Goal: Find specific page/section: Find specific page/section

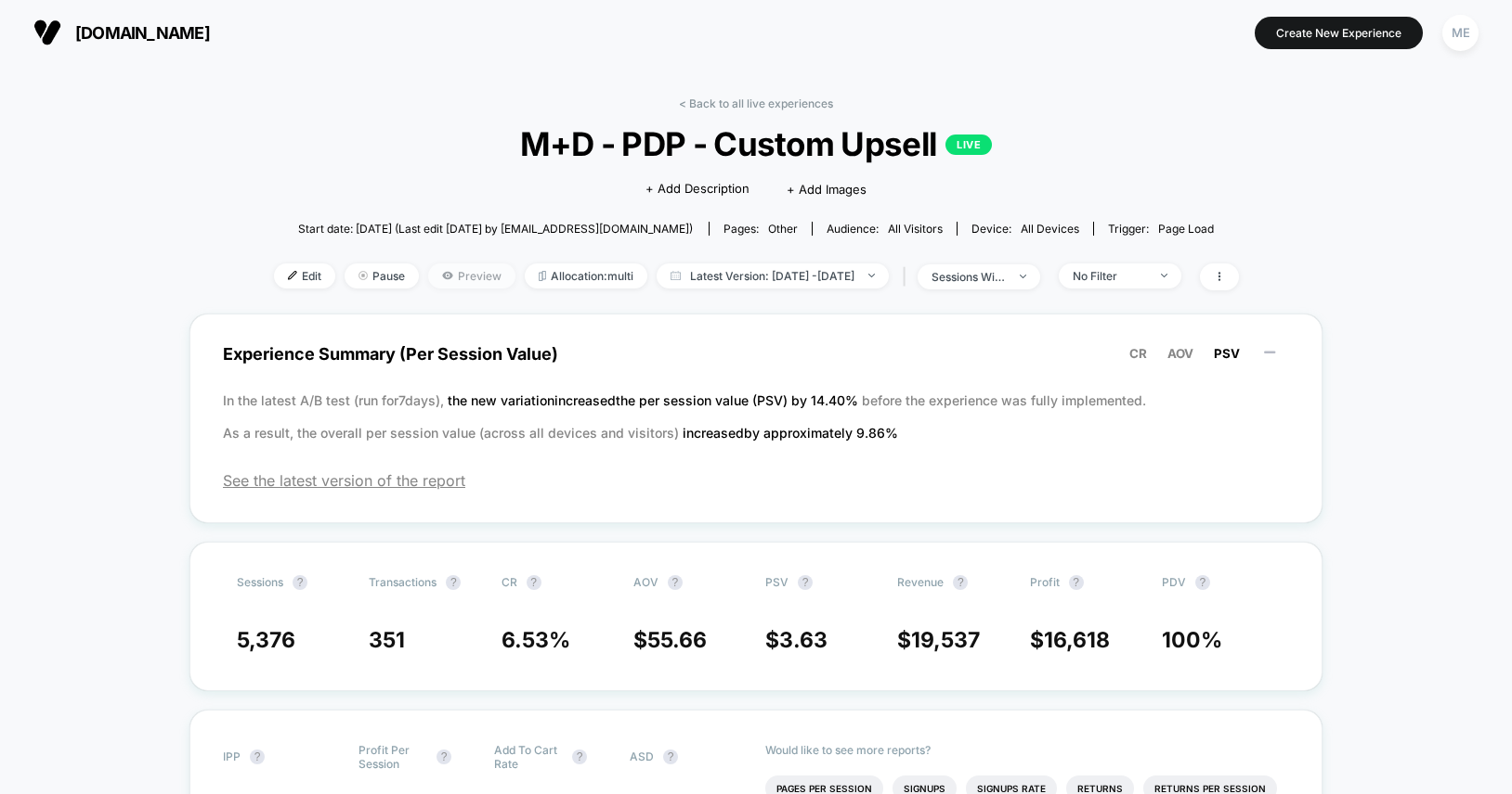
click at [461, 284] on span "Preview" at bounding box center [472, 276] width 88 height 25
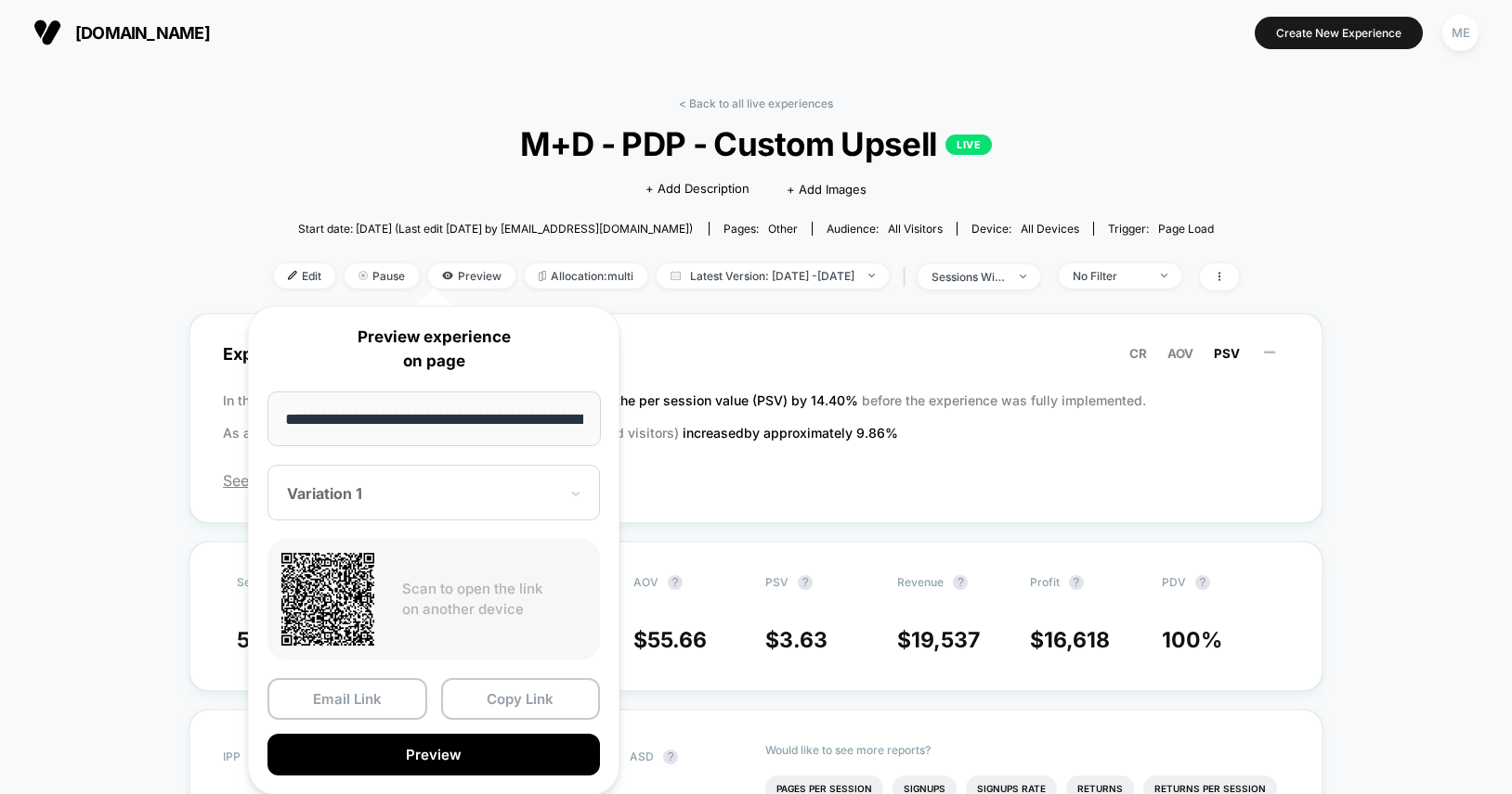
click at [425, 486] on div at bounding box center [423, 493] width 272 height 18
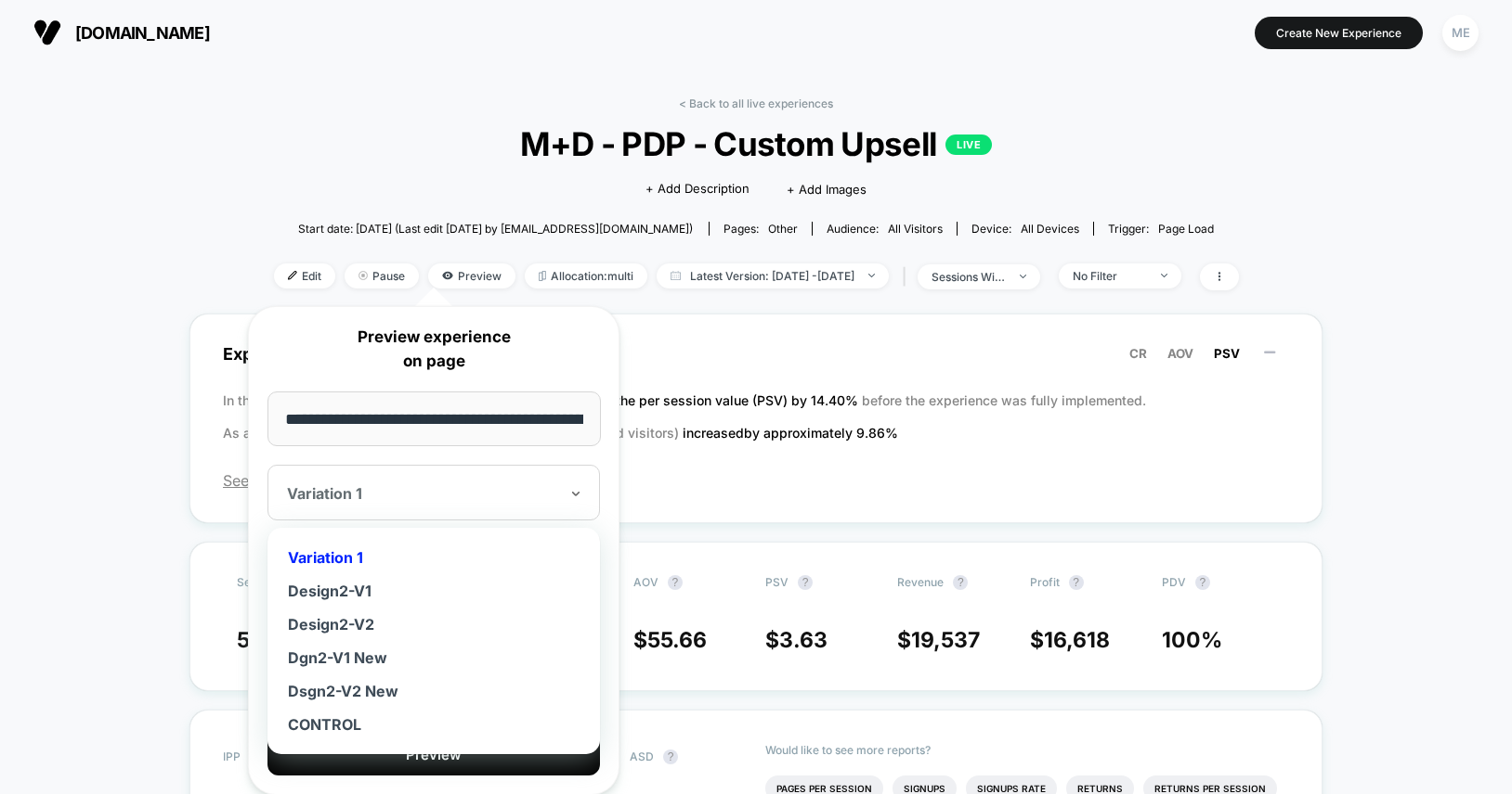
click at [340, 192] on div "< Back to all live experiences M+D - PDP - Custom Upsell LIVE Click to edit exp…" at bounding box center [756, 204] width 965 height 217
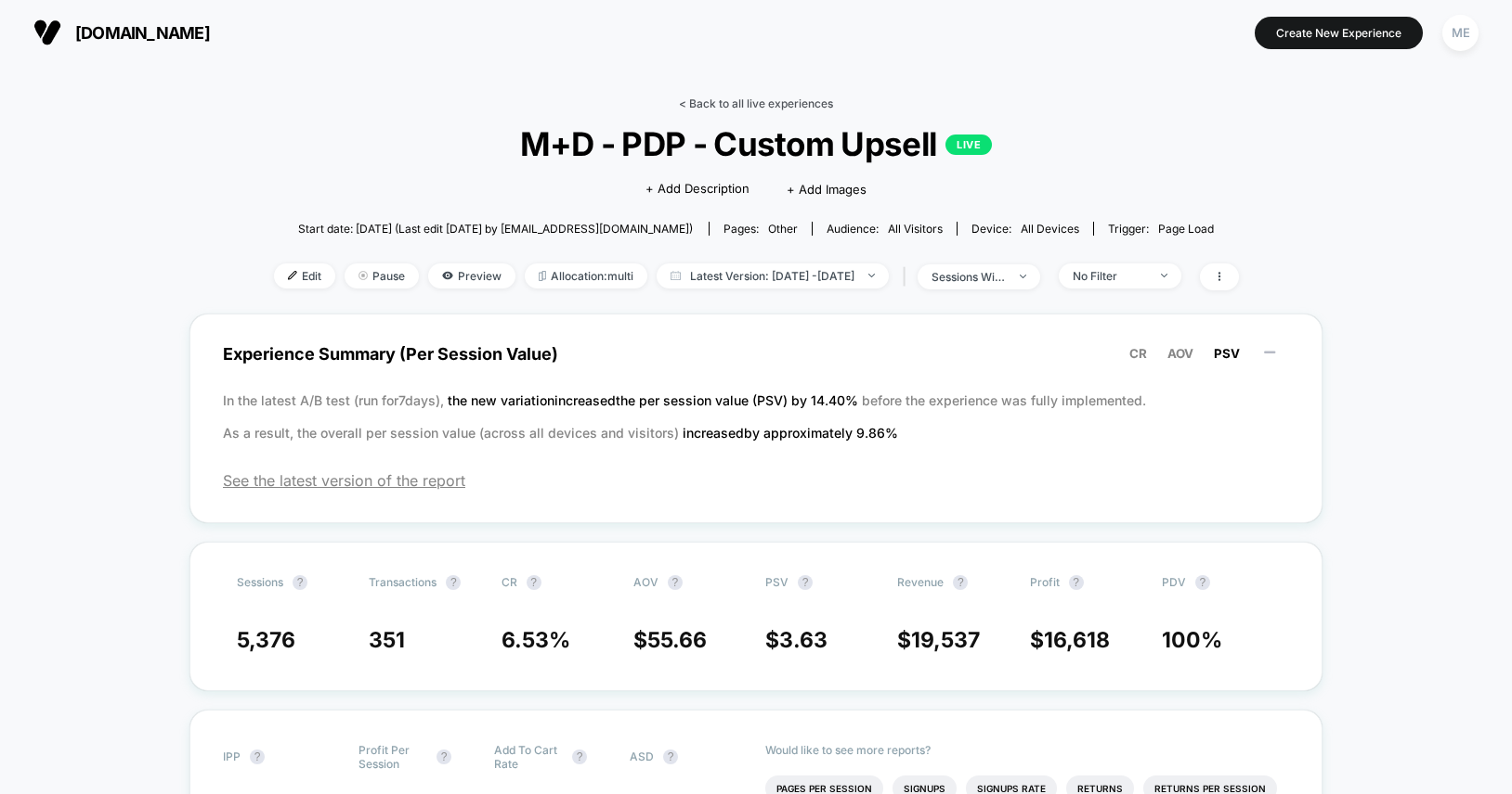
click at [685, 106] on link "< Back to all live experiences" at bounding box center [756, 103] width 154 height 14
